Goal: Task Accomplishment & Management: Manage account settings

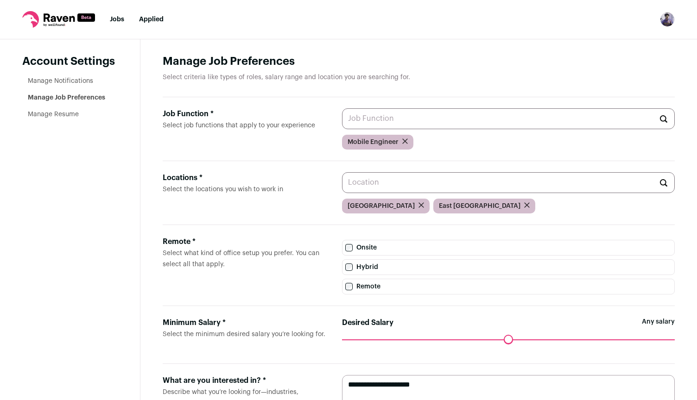
click at [116, 19] on link "Jobs" at bounding box center [117, 19] width 14 height 6
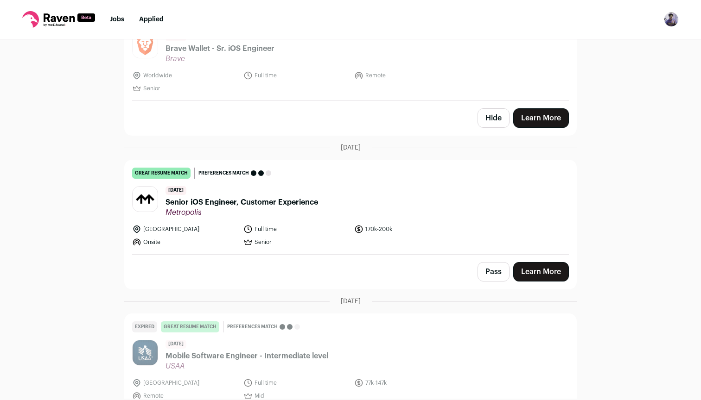
scroll to position [752, 0]
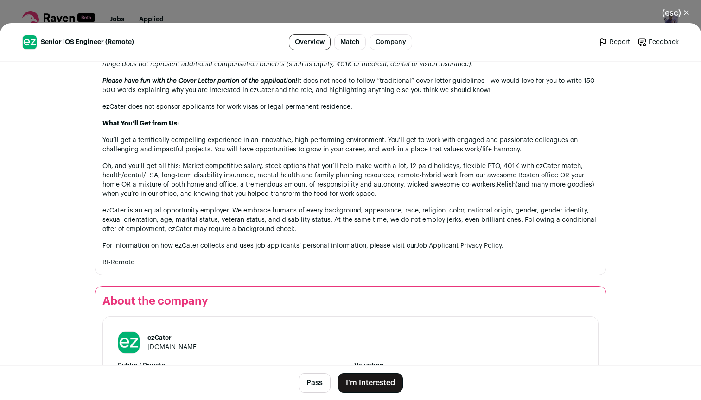
scroll to position [728, 0]
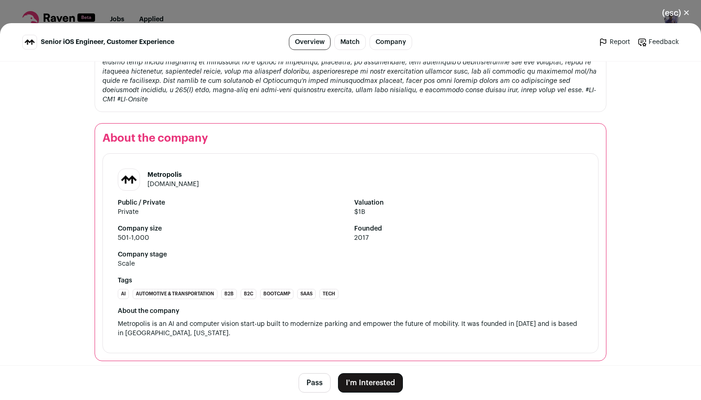
scroll to position [888, 0]
